Goal: Task Accomplishment & Management: Use online tool/utility

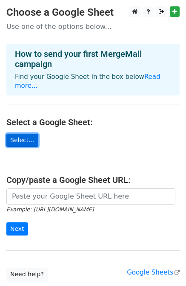
click at [25, 134] on link "Select..." at bounding box center [22, 140] width 32 height 13
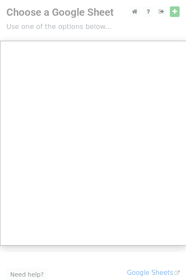
scroll to position [59, 0]
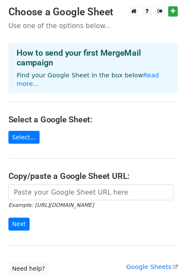
scroll to position [53, 0]
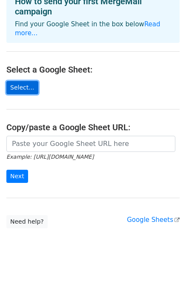
click at [19, 81] on link "Select..." at bounding box center [22, 87] width 32 height 13
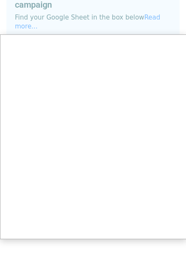
scroll to position [0, 0]
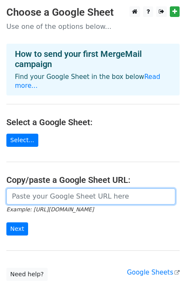
click at [50, 189] on input "url" at bounding box center [90, 197] width 169 height 16
paste input "https://docs.google.com/spreadsheets/d/1-kf6jshzszfVULGPeEjzosG4EiCSoePP/edit?g…"
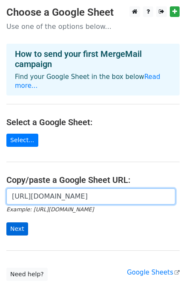
type input "https://docs.google.com/spreadsheets/d/1-kf6jshzszfVULGPeEjzosG4EiCSoePP/edit?g…"
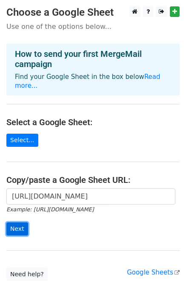
scroll to position [0, 0]
click at [17, 223] on input "Next" at bounding box center [17, 229] width 22 height 13
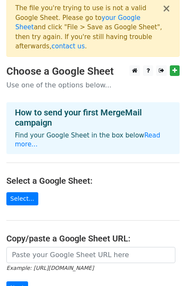
scroll to position [4, 0]
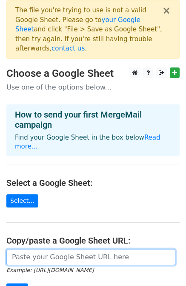
click at [52, 249] on input "url" at bounding box center [90, 257] width 169 height 16
type input "https://docs.google.com/spreadsheets/d/1-kf6jshzszfVULGPeEjzosG4EiCSoePP/edit?g…"
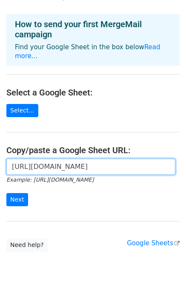
scroll to position [108, 0]
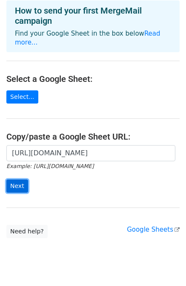
click at [17, 180] on input "Next" at bounding box center [17, 186] width 22 height 13
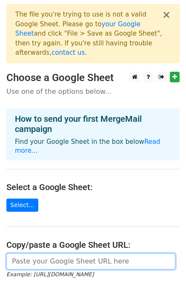
click at [81, 254] on input "url" at bounding box center [90, 262] width 169 height 16
paste input "[URL][DOMAIN_NAME]"
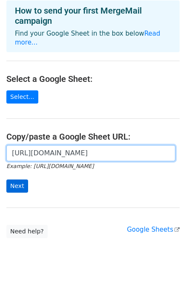
type input "https://docs.google.com/spreadsheets/d/1-kf6jshzszfVULGPeEjzosG4EiCSoePP/edit?u…"
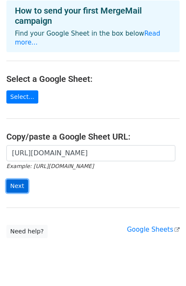
scroll to position [0, 0]
click at [20, 180] on input "Next" at bounding box center [17, 186] width 22 height 13
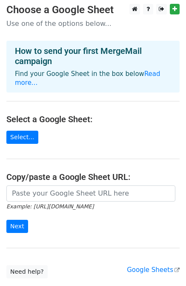
scroll to position [108, 0]
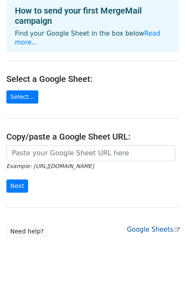
click at [151, 226] on link "Google Sheets" at bounding box center [153, 230] width 53 height 8
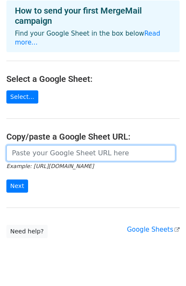
click at [49, 145] on input "url" at bounding box center [90, 153] width 169 height 16
paste input "https://docs.google.com/spreadsheets/d/1-kf6jshzszfVULGPeEjzosG4EiCSoePP/edit?g…"
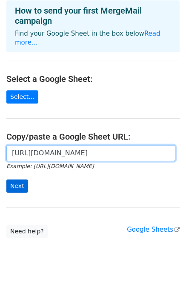
type input "https://docs.google.com/spreadsheets/d/1-kf6jshzszfVULGPeEjzosG4EiCSoePP/edit?g…"
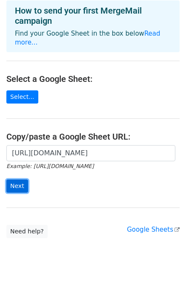
click at [22, 180] on input "Next" at bounding box center [17, 186] width 22 height 13
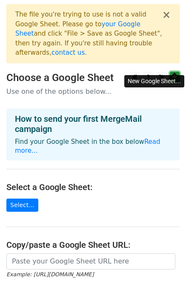
click at [177, 72] on link at bounding box center [175, 77] width 10 height 11
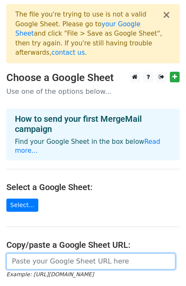
click at [54, 254] on input "url" at bounding box center [90, 262] width 169 height 16
paste input "https://docs.google.com/spreadsheets/d/1p6gE8bgOn5xLunaKg3VgmnzLNcfMSy_D5iXvzUP…"
type input "https://docs.google.com/spreadsheets/d/1p6gE8bgOn5xLunaKg3VgmnzLNcfMSy_D5iXvzUP…"
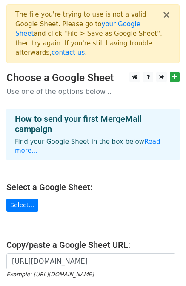
scroll to position [0, 0]
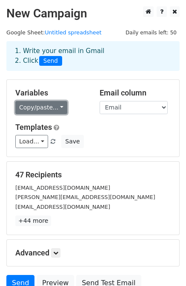
click at [48, 105] on link "Copy/paste..." at bounding box center [41, 107] width 52 height 13
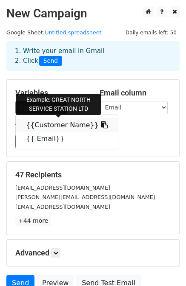
click at [101, 123] on icon at bounding box center [104, 125] width 7 height 7
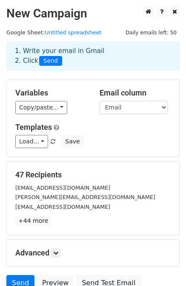
scroll to position [76, 0]
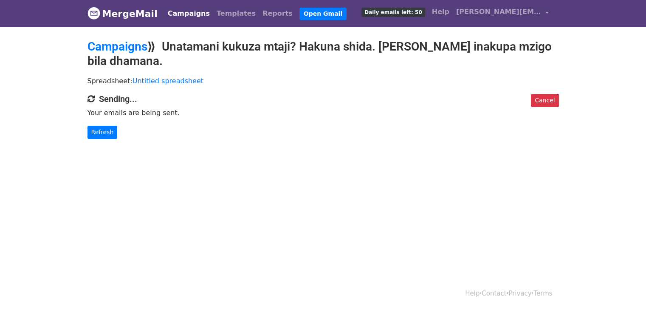
click at [285, 172] on body "MergeMail Campaigns Templates Reports Open Gmail Daily emails left: 50 Help est…" at bounding box center [323, 86] width 646 height 173
click at [100, 128] on link "Refresh" at bounding box center [103, 132] width 30 height 13
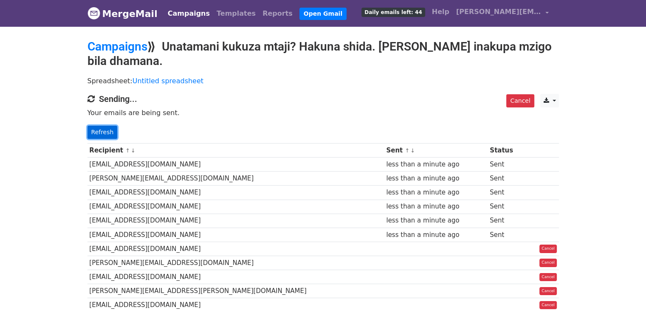
click at [104, 133] on link "Refresh" at bounding box center [103, 132] width 30 height 13
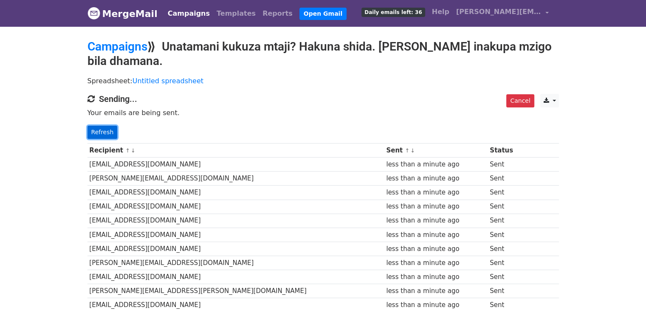
click at [92, 130] on link "Refresh" at bounding box center [103, 132] width 30 height 13
click at [104, 132] on link "Refresh" at bounding box center [103, 132] width 30 height 13
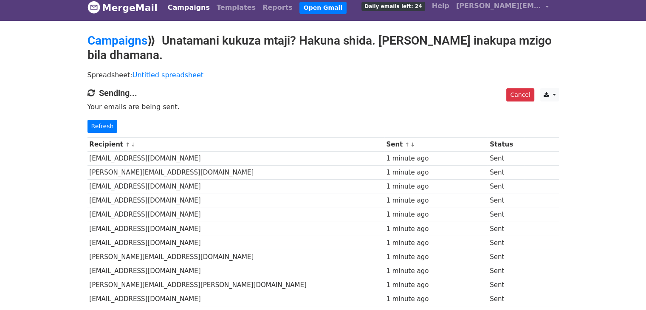
scroll to position [3, 0]
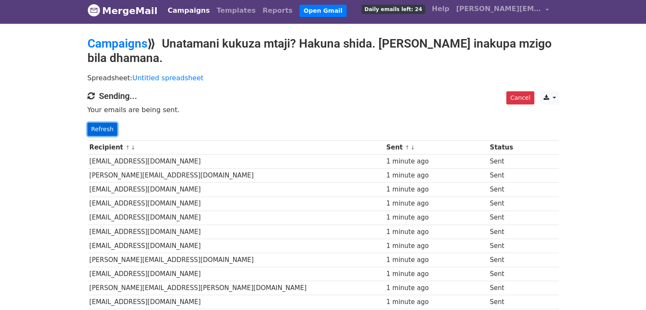
click at [107, 130] on link "Refresh" at bounding box center [103, 129] width 30 height 13
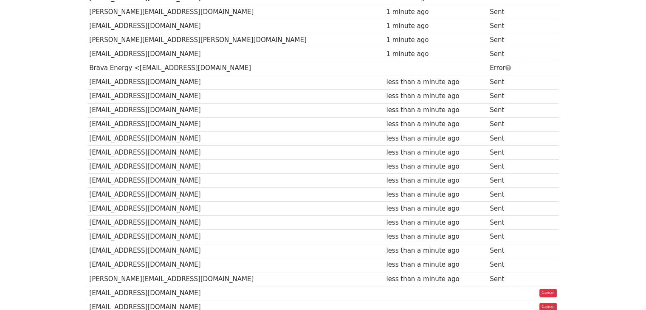
scroll to position [321, 0]
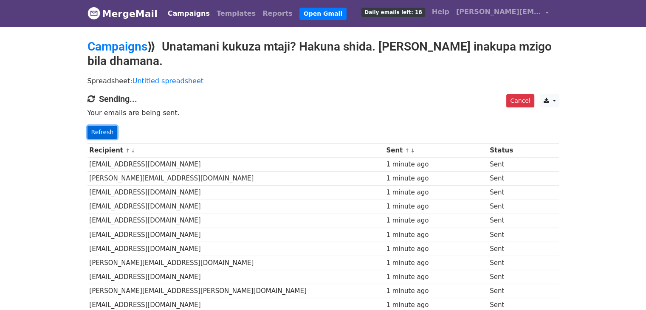
click at [102, 131] on link "Refresh" at bounding box center [103, 132] width 30 height 13
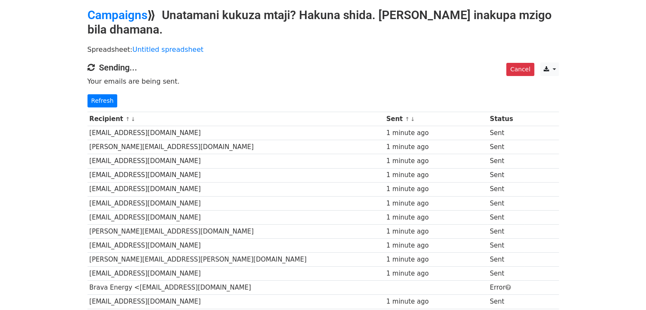
scroll to position [28, 0]
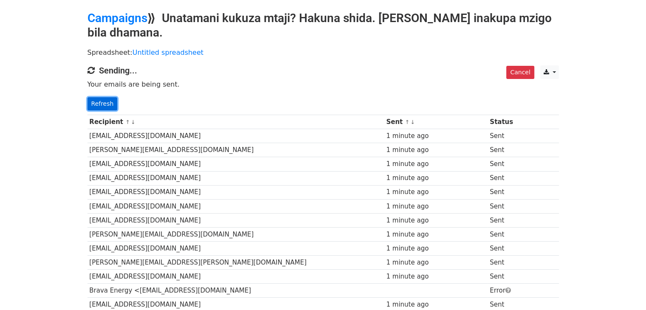
click at [100, 100] on link "Refresh" at bounding box center [103, 103] width 30 height 13
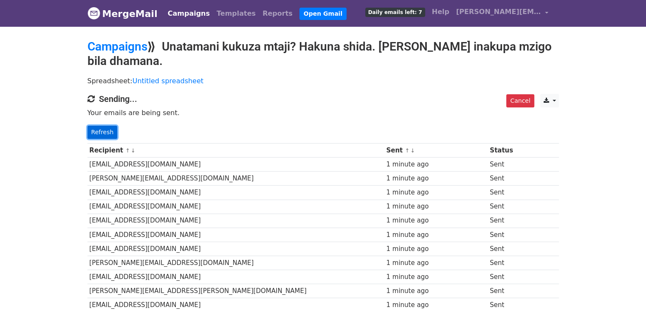
click at [91, 132] on link "Refresh" at bounding box center [103, 132] width 30 height 13
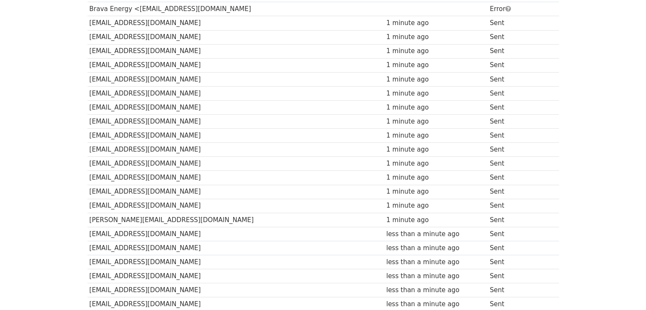
scroll to position [365, 0]
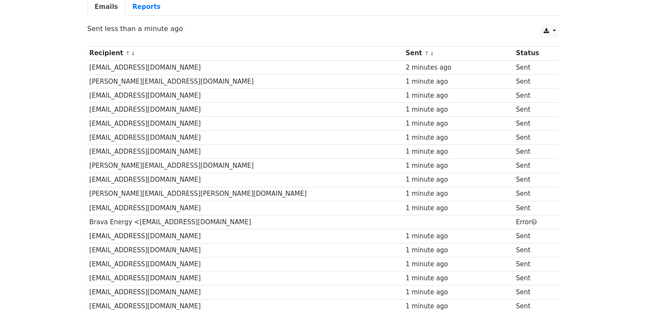
scroll to position [91, 0]
